Goal: Navigation & Orientation: Find specific page/section

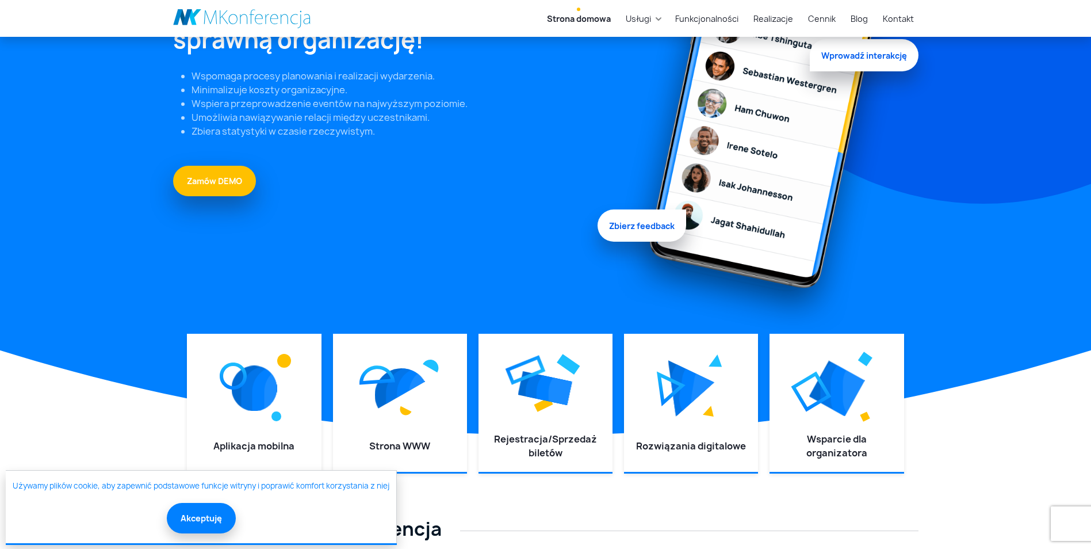
scroll to position [187, 0]
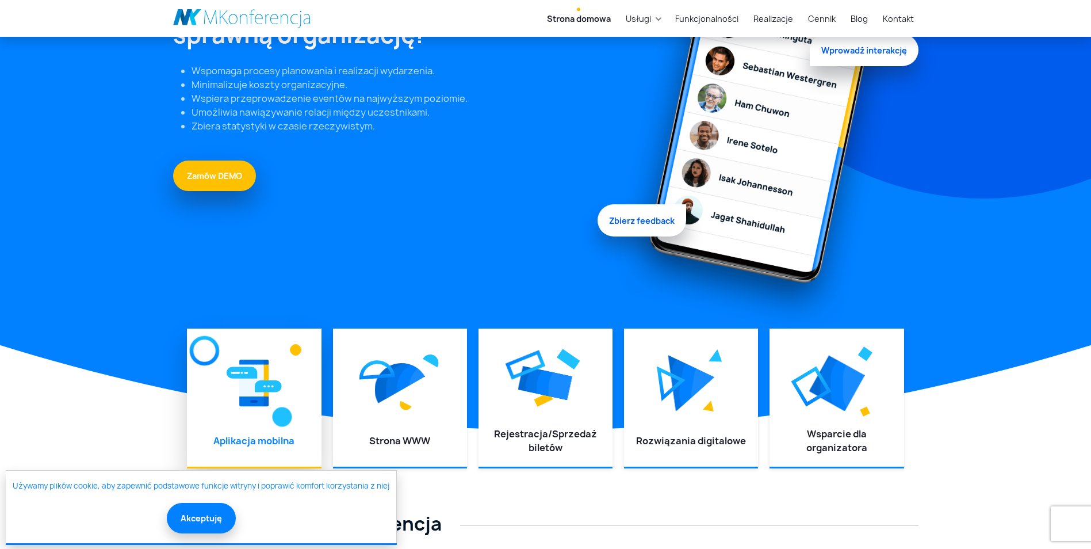
click at [250, 413] on div at bounding box center [253, 383] width 111 height 86
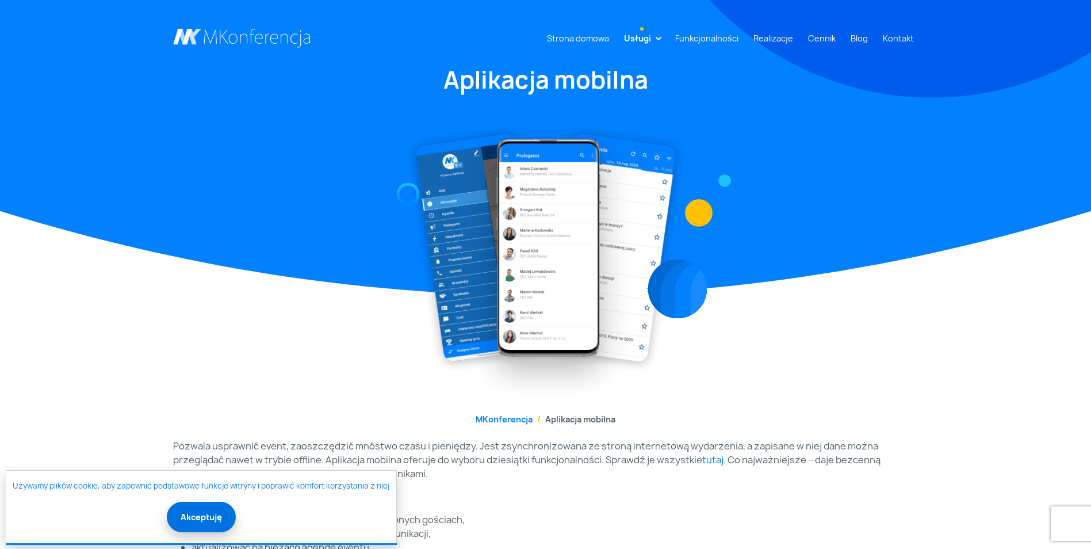
click at [192, 522] on button "Akceptuję" at bounding box center [201, 517] width 69 height 30
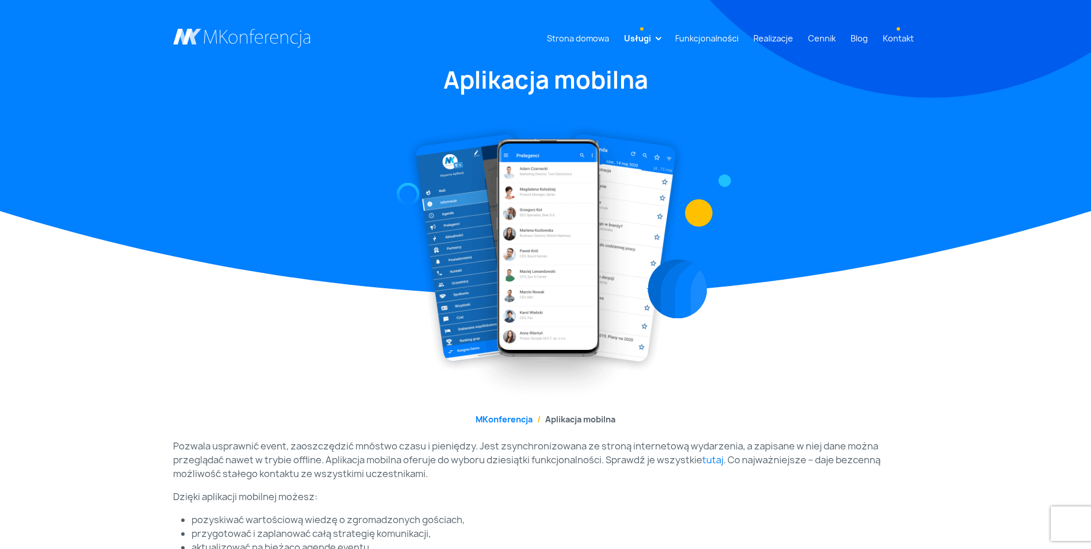
click at [898, 37] on link "Kontakt" at bounding box center [899, 38] width 40 height 21
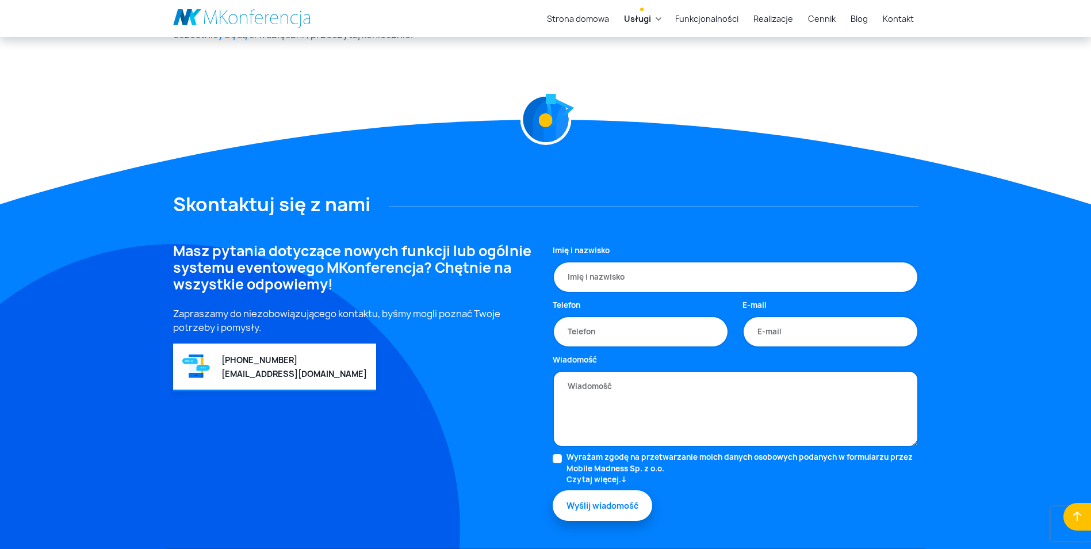
scroll to position [660, 0]
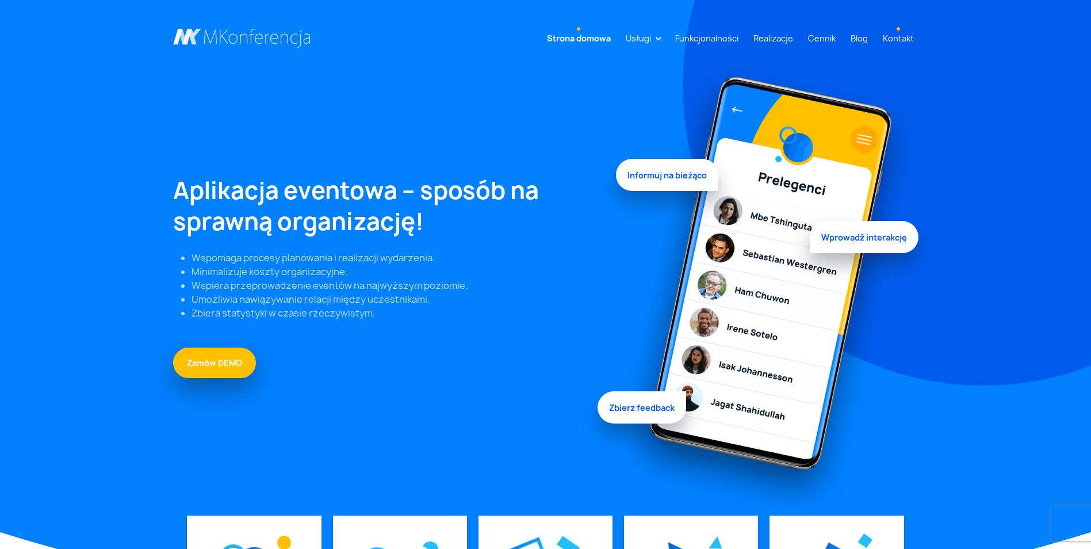
click at [893, 37] on link "Kontakt" at bounding box center [899, 38] width 40 height 21
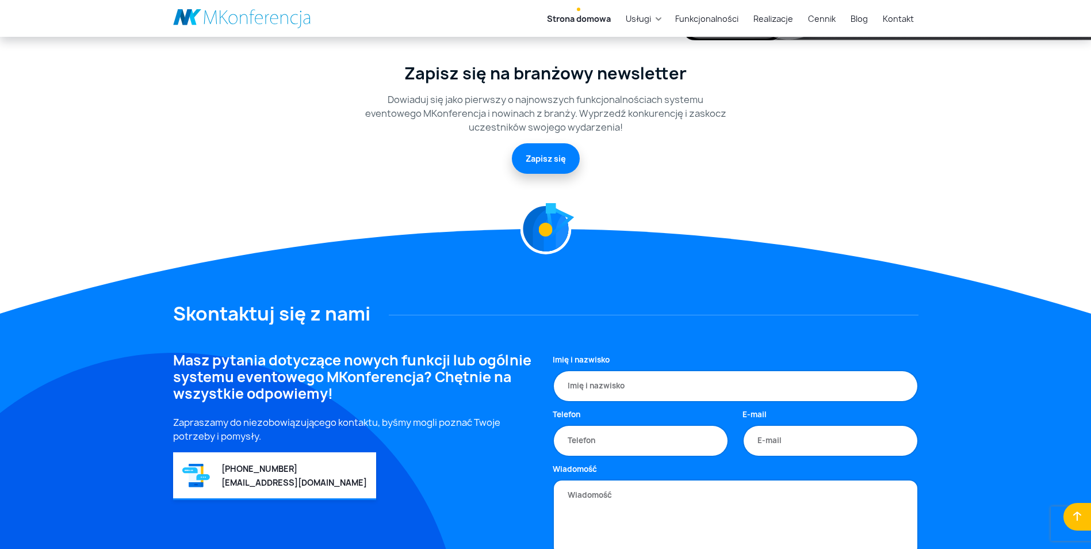
scroll to position [2945, 0]
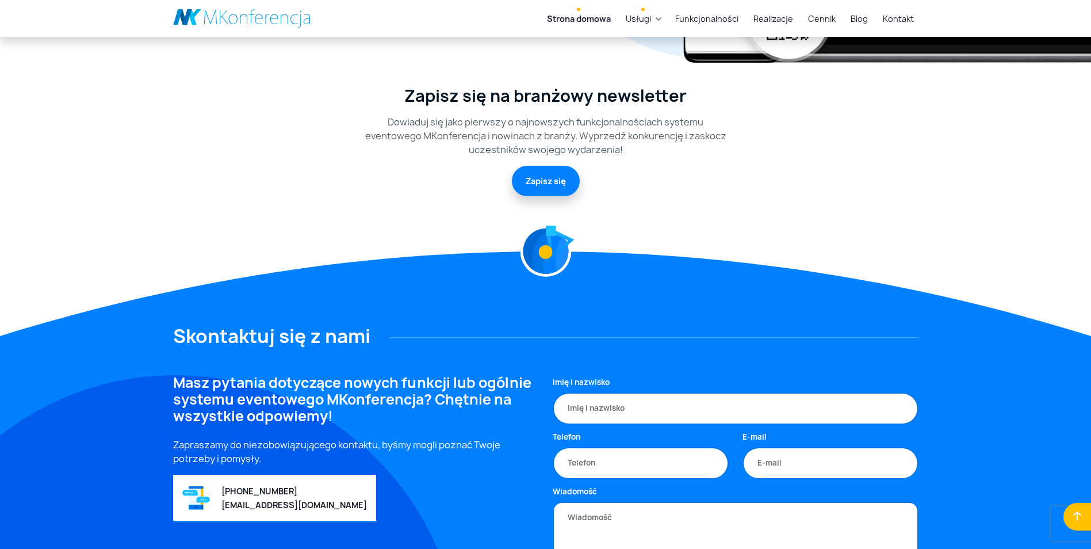
click at [656, 16] on link "Usługi" at bounding box center [638, 18] width 35 height 21
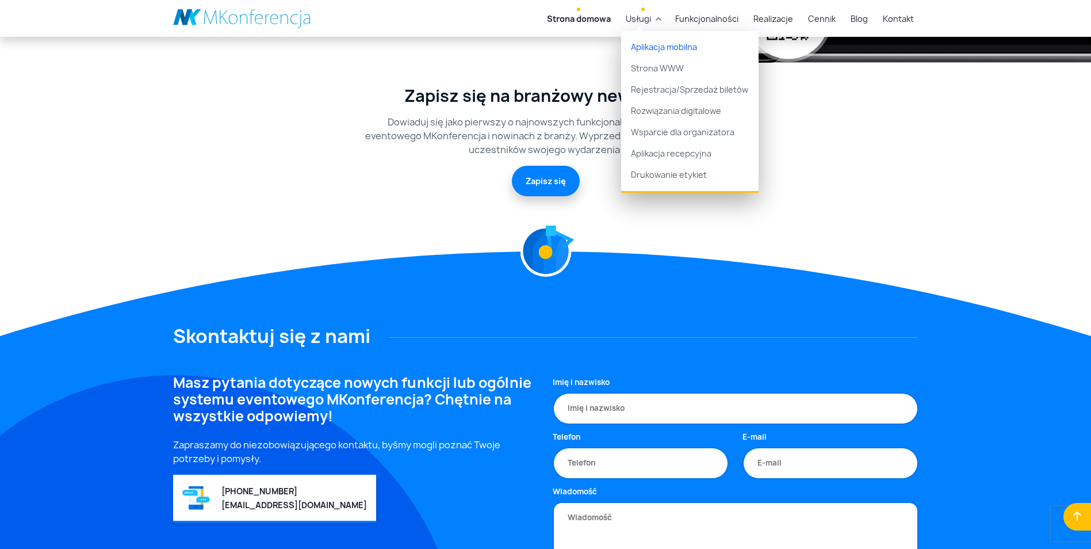
click at [672, 44] on link "Aplikacja mobilna" at bounding box center [690, 44] width 138 height 27
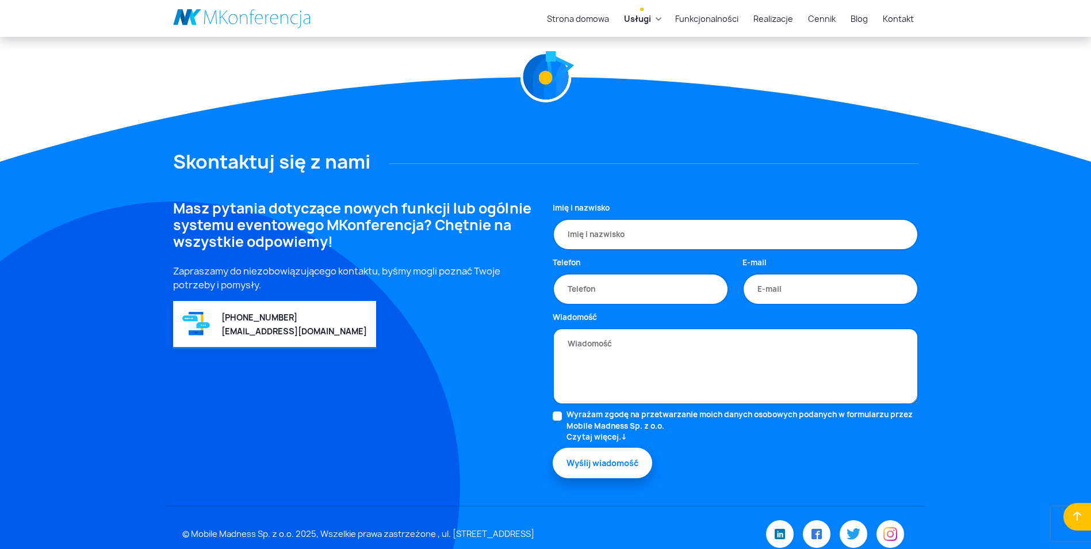
scroll to position [660, 0]
